Goal: Transaction & Acquisition: Purchase product/service

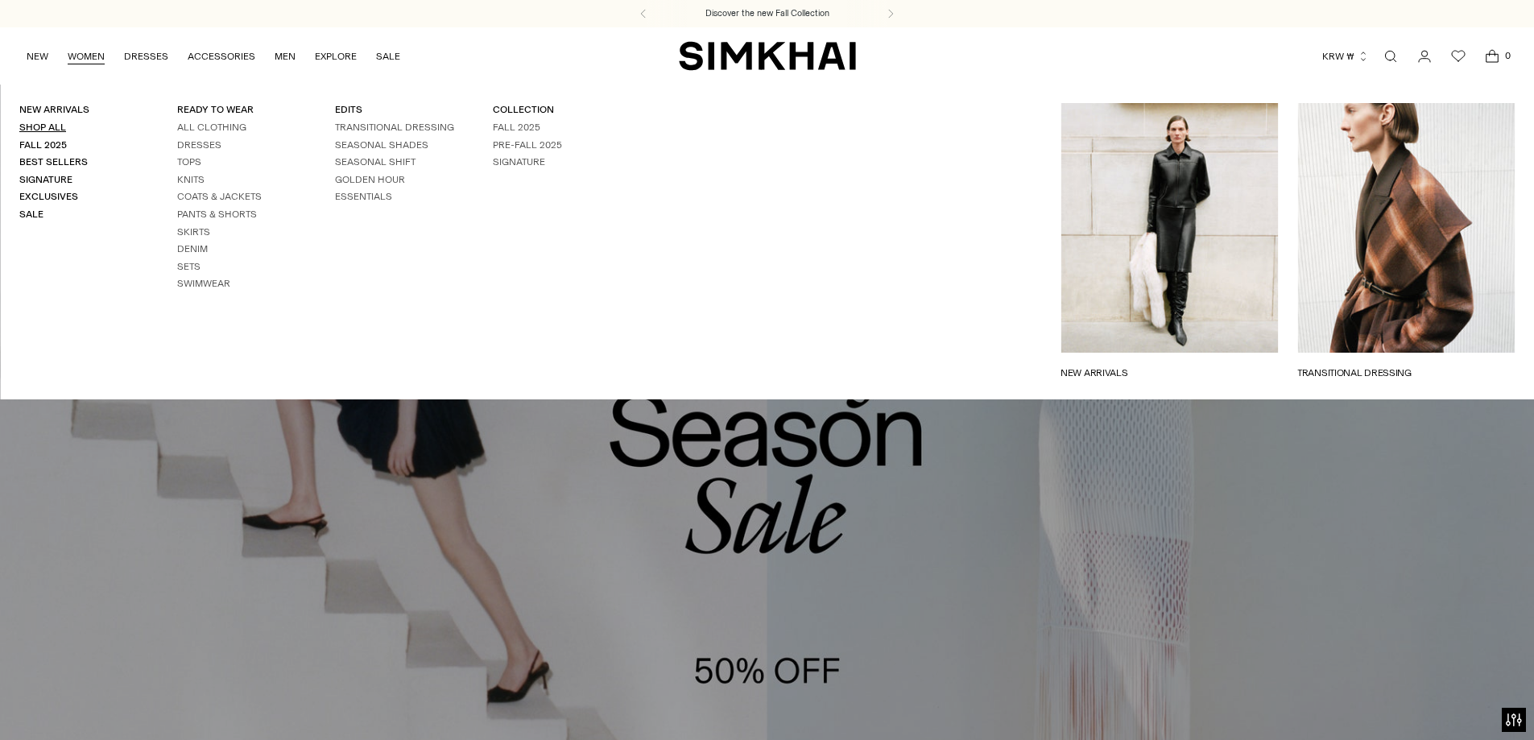
click at [48, 122] on link "Shop All" at bounding box center [42, 127] width 47 height 11
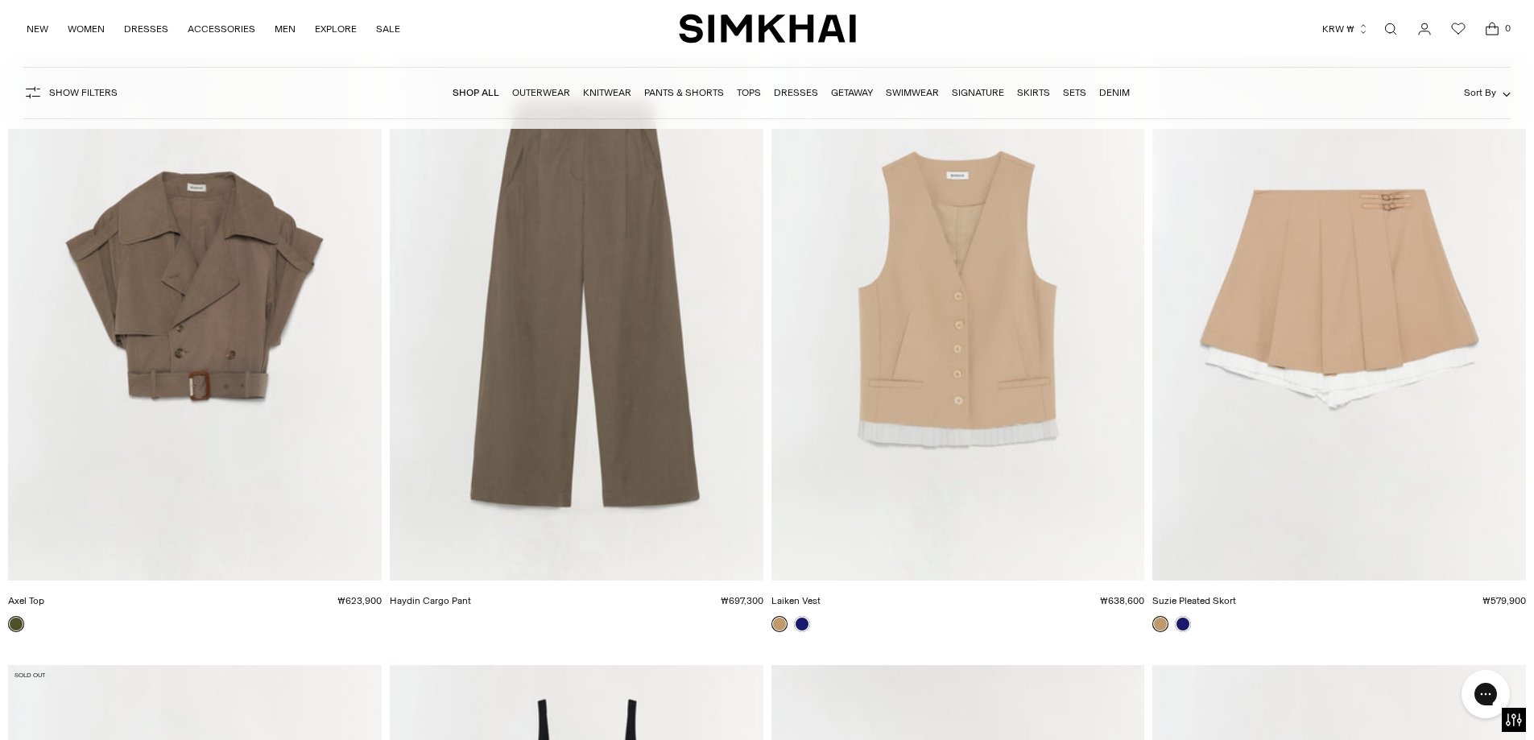
scroll to position [24727, 0]
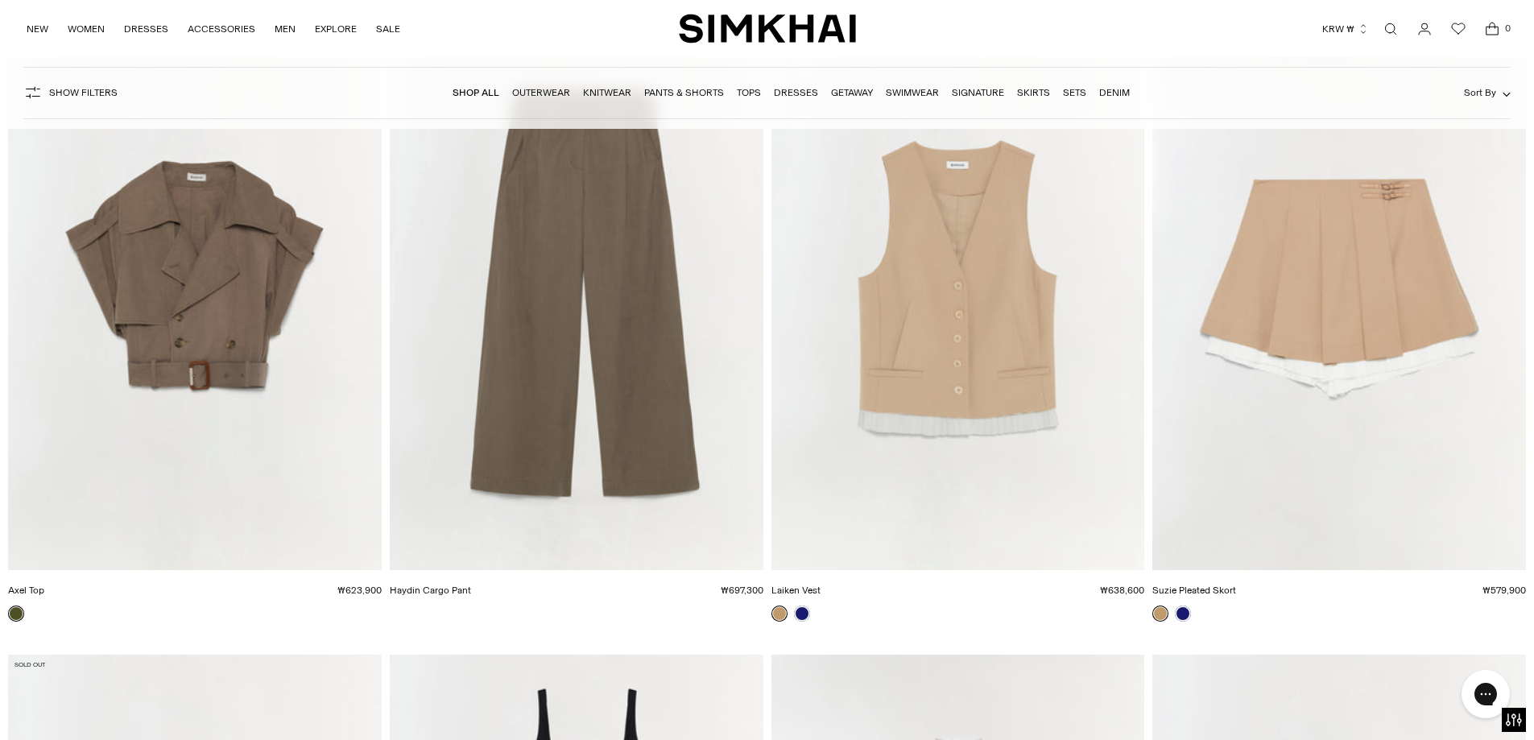
click at [0, 0] on img "Suzie Pleated Skort" at bounding box center [0, 0] width 0 height 0
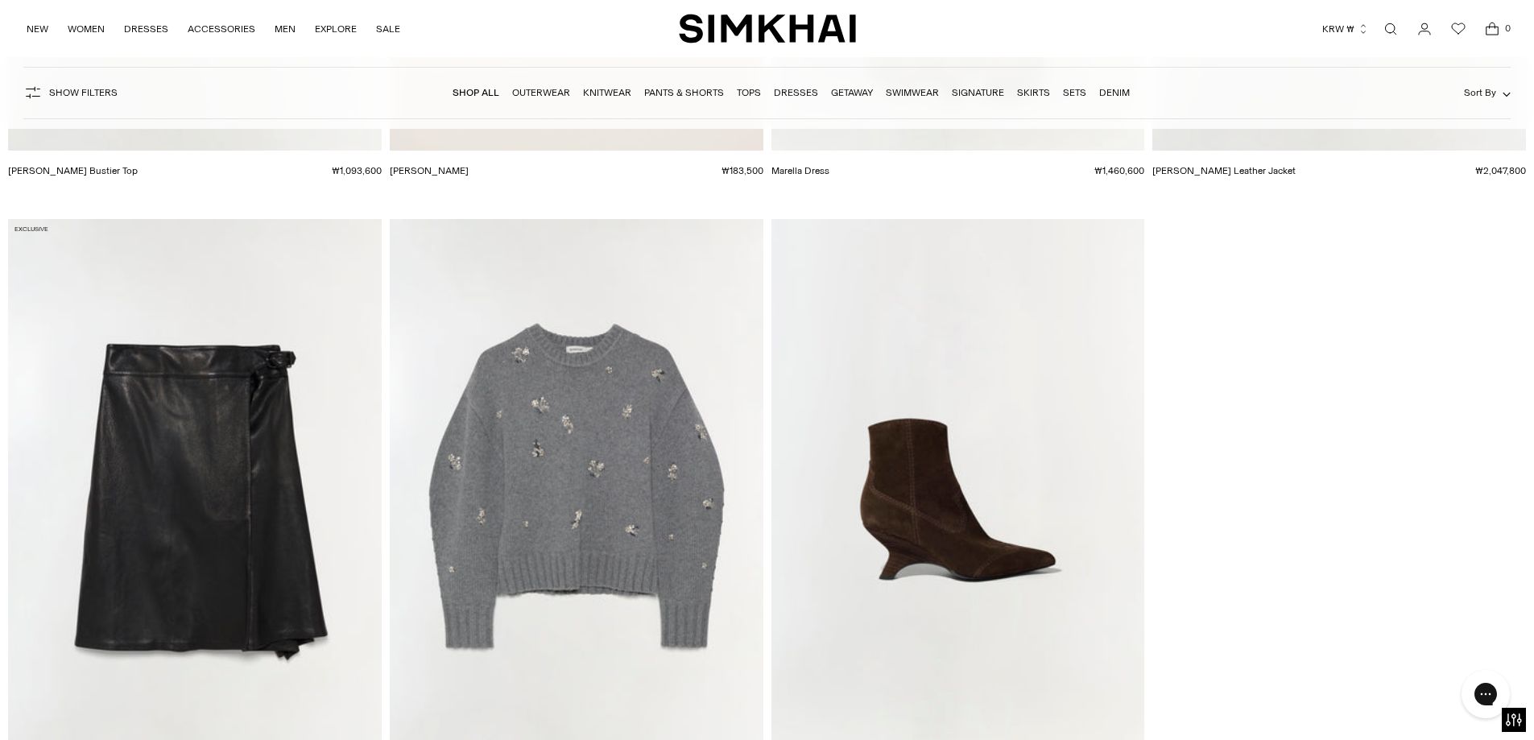
scroll to position [81736, 0]
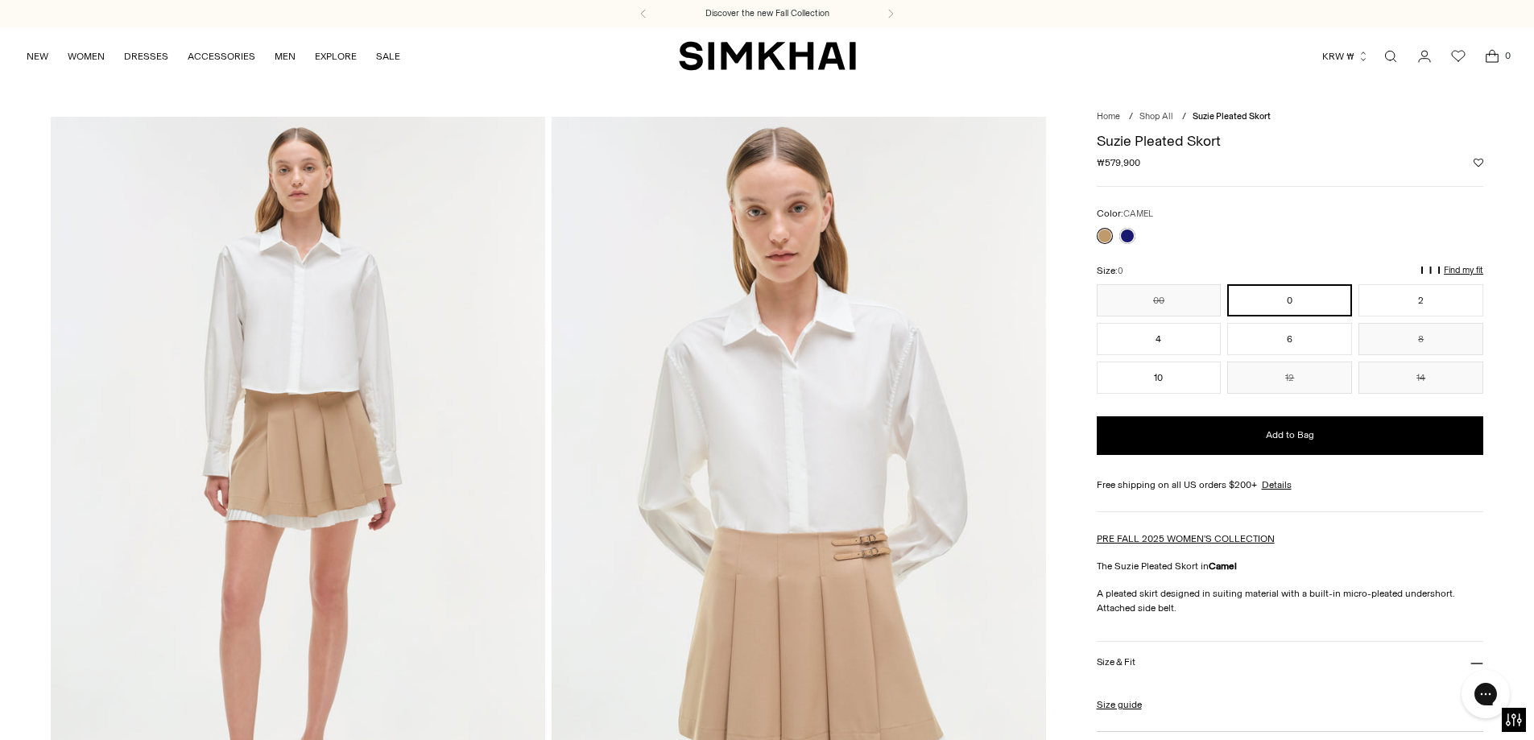
drag, startPoint x: 1134, startPoint y: 710, endPoint x: 1137, endPoint y: 701, distance: 10.2
click at [1134, 739] on h3 "More Details" at bounding box center [1122, 752] width 51 height 10
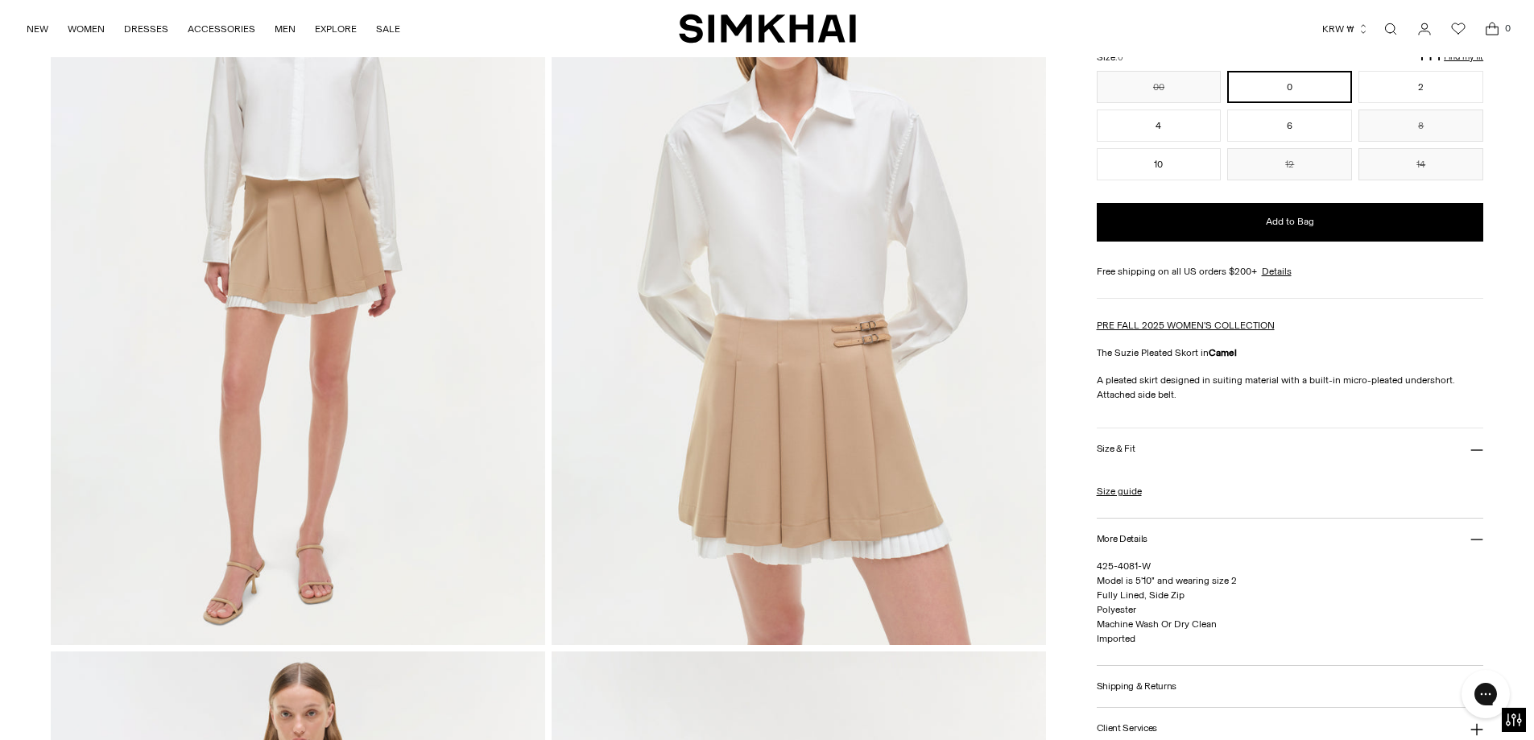
scroll to position [322, 0]
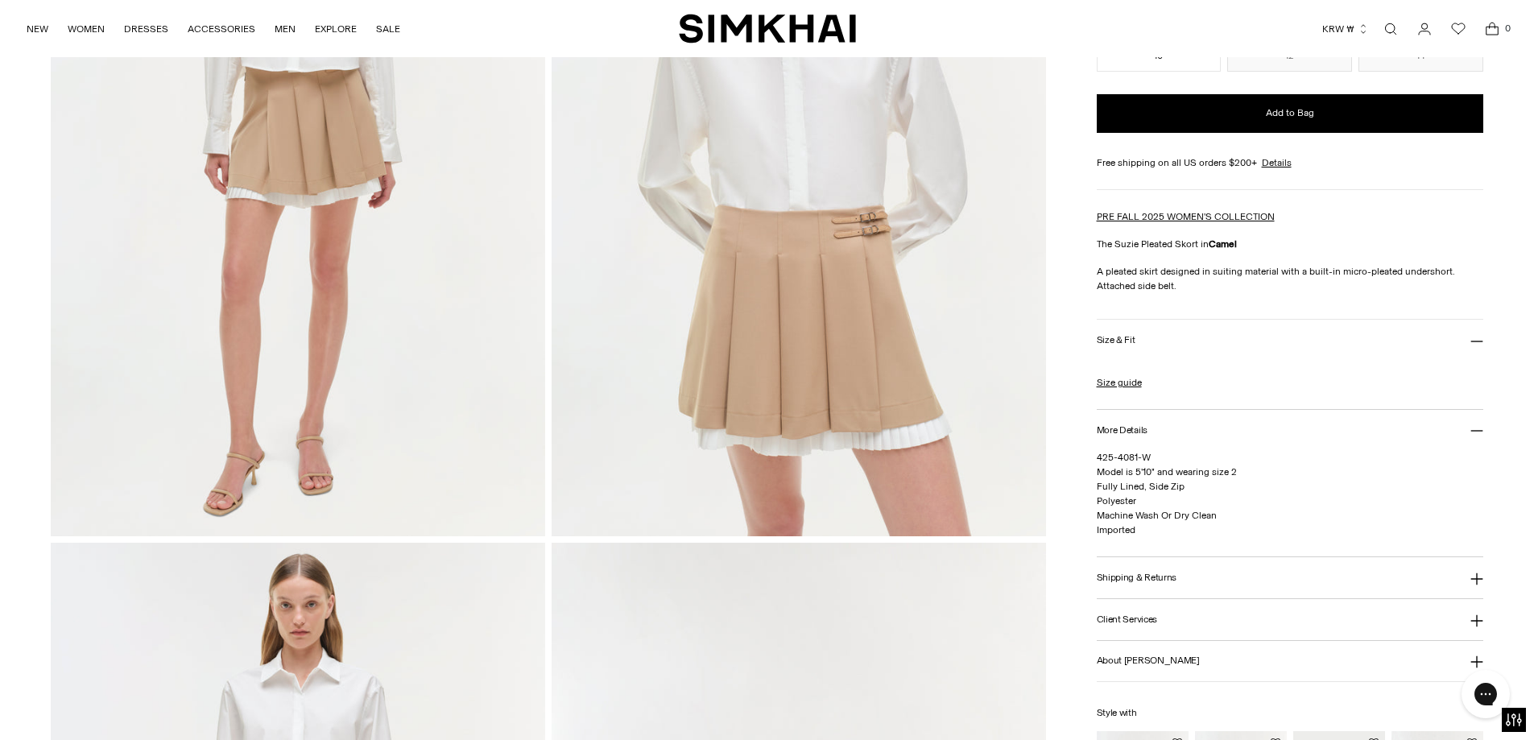
click at [1147, 641] on button "About Jonathan Simkhai" at bounding box center [1290, 661] width 387 height 41
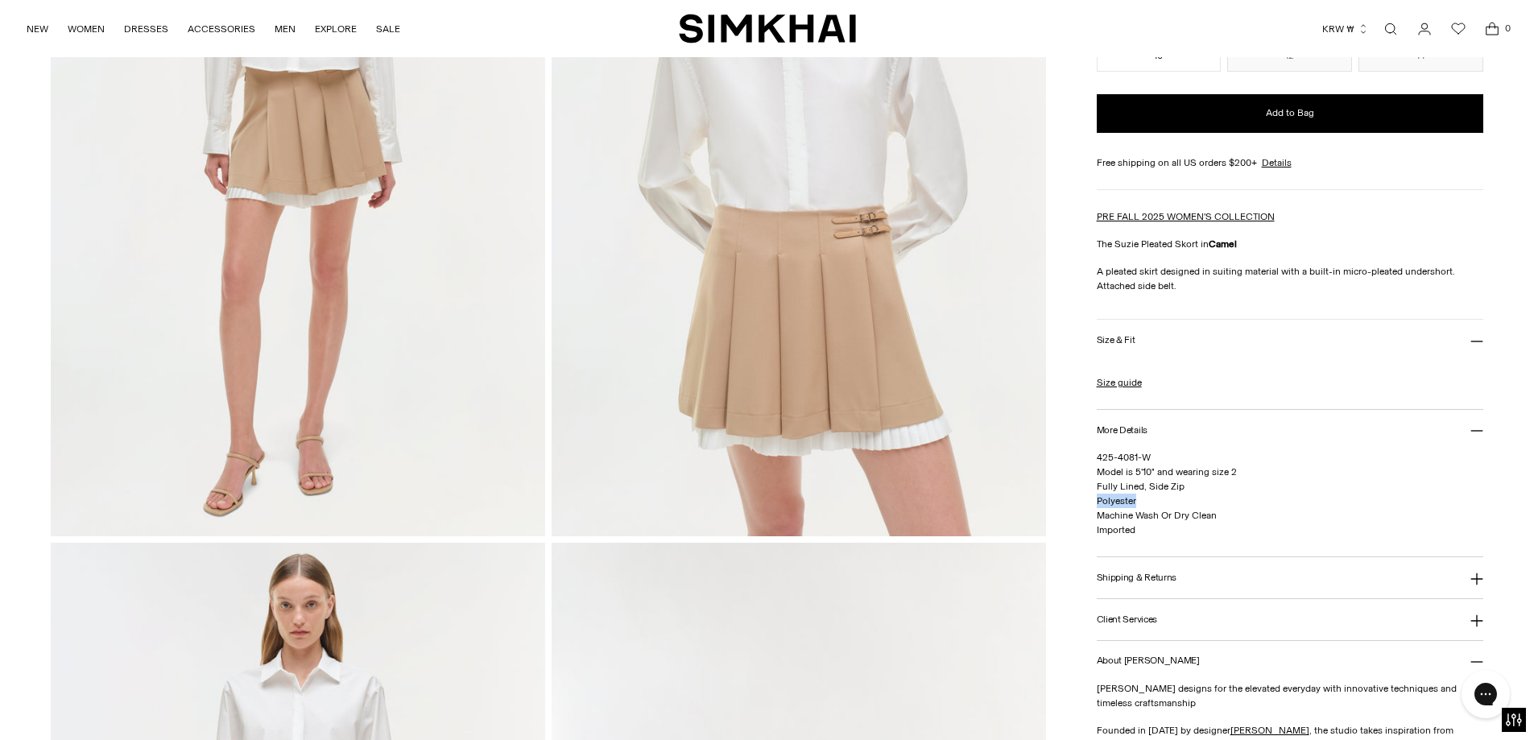
drag, startPoint x: 1134, startPoint y: 452, endPoint x: 1082, endPoint y: 462, distance: 52.4
click at [1086, 456] on div "Home / Shop All / Suzie Pleated Skort Suzie Pleated Skort Regular price ₩579,90…" at bounding box center [767, 540] width 1433 height 1490
copy span "Polyester"
click at [1234, 469] on p "425-4081-W Model is 5'10" and wearing size 2 Fully Lined, Side Zip Polyester Ma…" at bounding box center [1290, 493] width 387 height 87
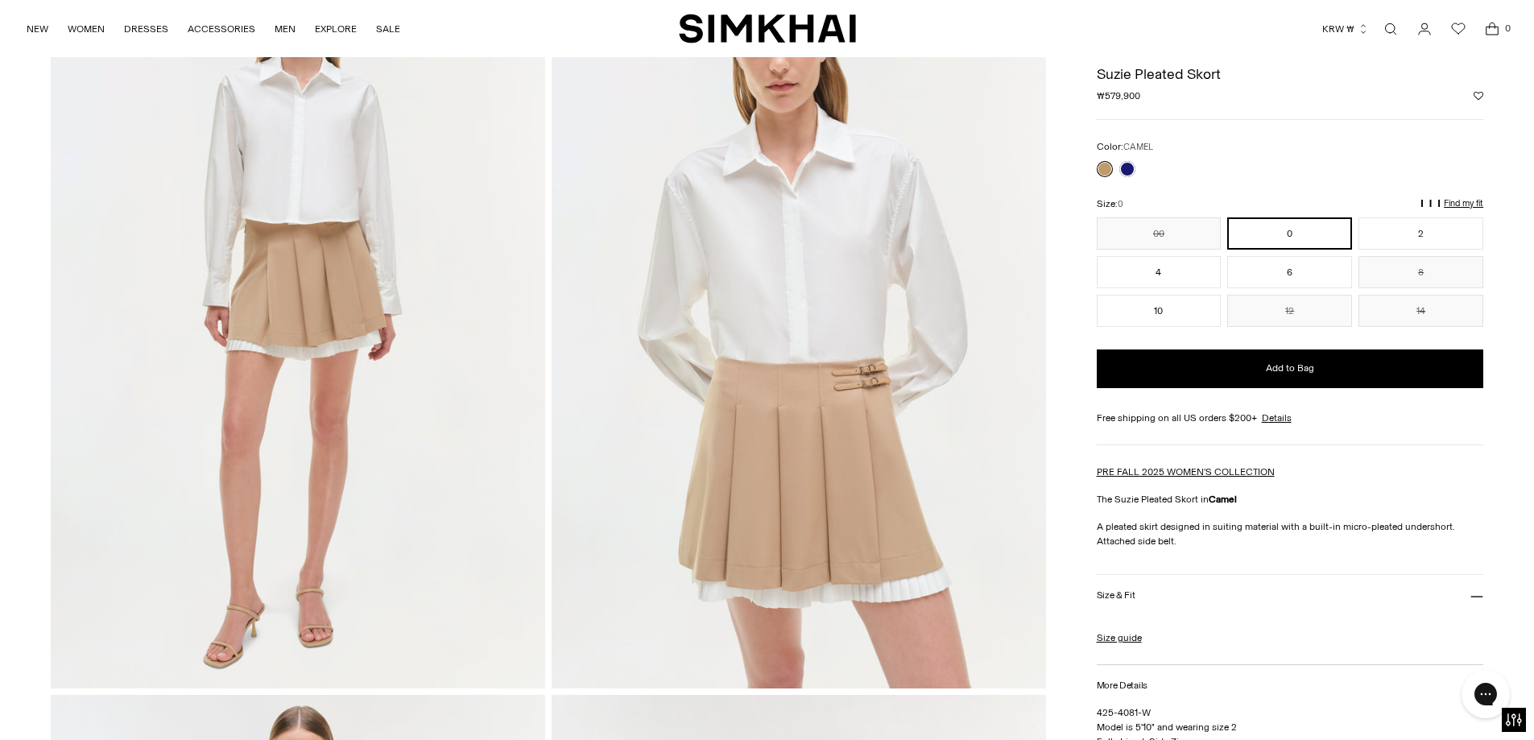
scroll to position [0, 0]
